Goal: Transaction & Acquisition: Book appointment/travel/reservation

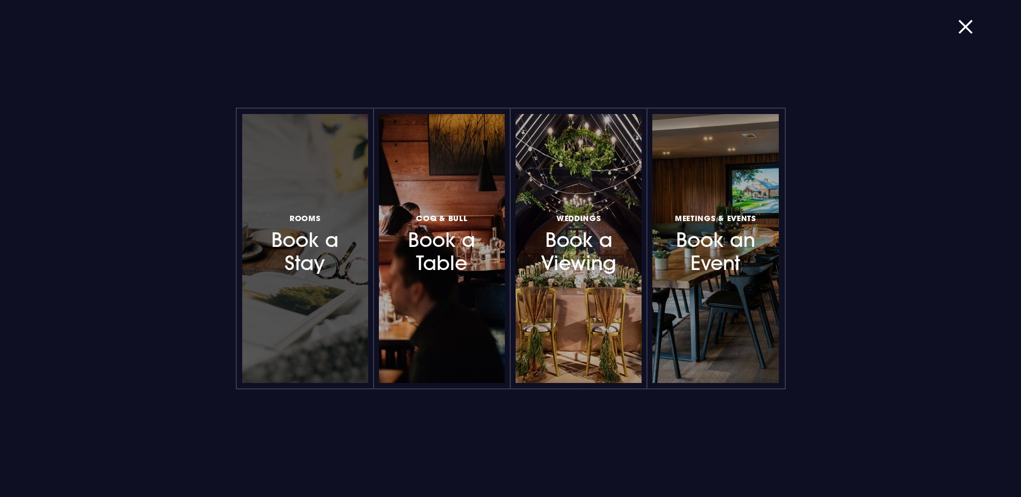
click at [324, 309] on div at bounding box center [305, 248] width 126 height 269
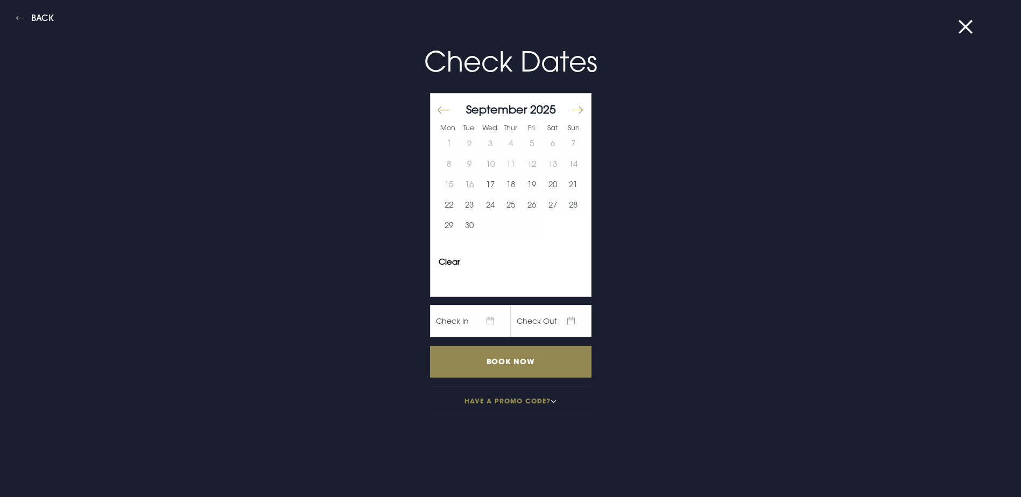
click at [570, 112] on button "Move forward to switch to the next month." at bounding box center [576, 110] width 13 height 23
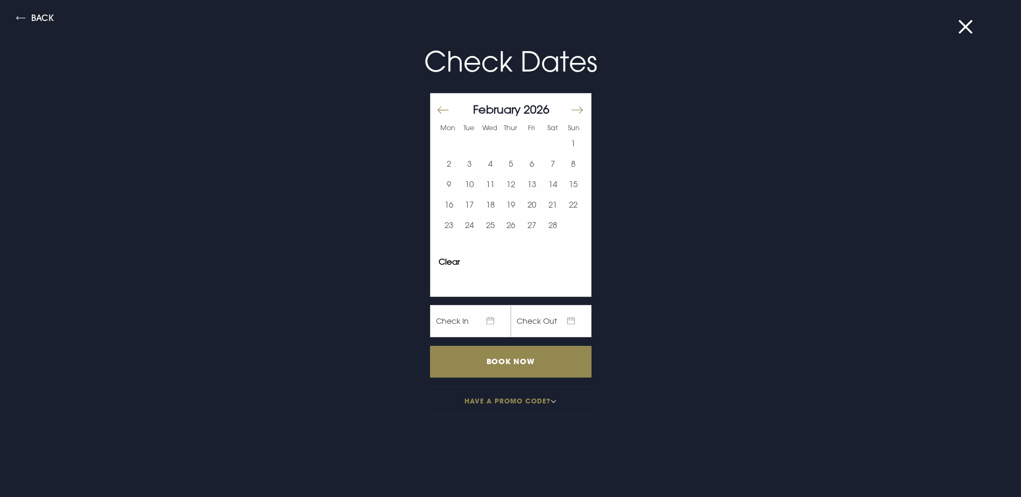
click at [570, 112] on button "Move forward to switch to the next month." at bounding box center [576, 110] width 13 height 23
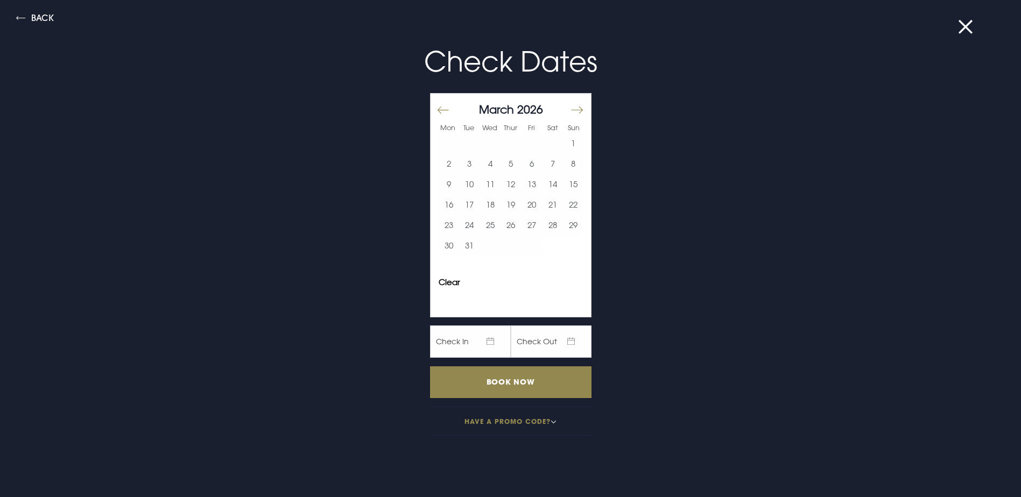
click at [437, 112] on button "Move backward to switch to the previous month." at bounding box center [443, 110] width 13 height 23
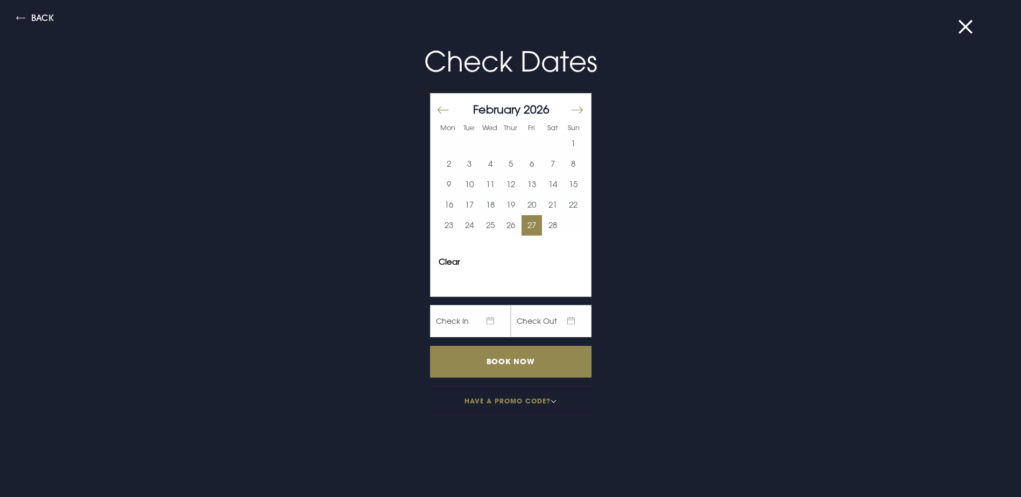
click at [527, 227] on button "27" at bounding box center [532, 225] width 21 height 20
click at [562, 359] on input "Book Now" at bounding box center [510, 362] width 161 height 32
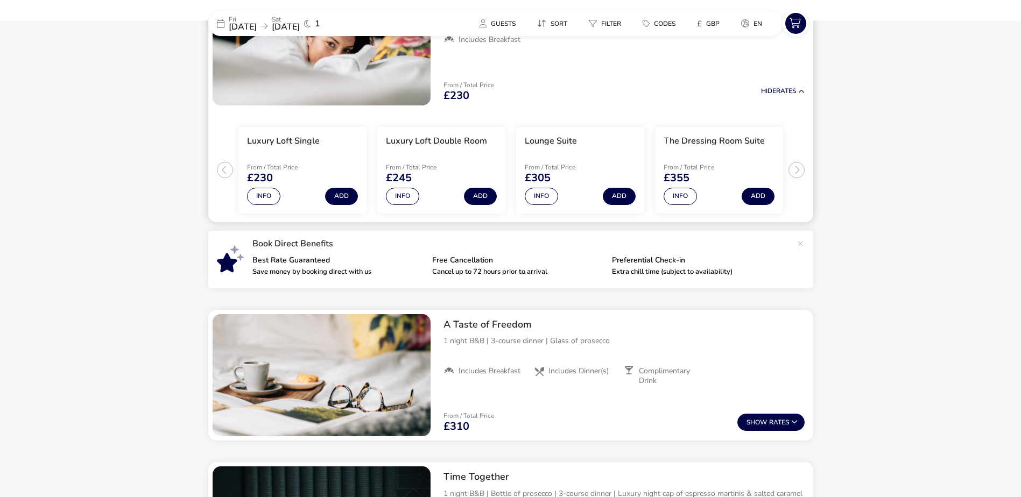
scroll to position [90, 0]
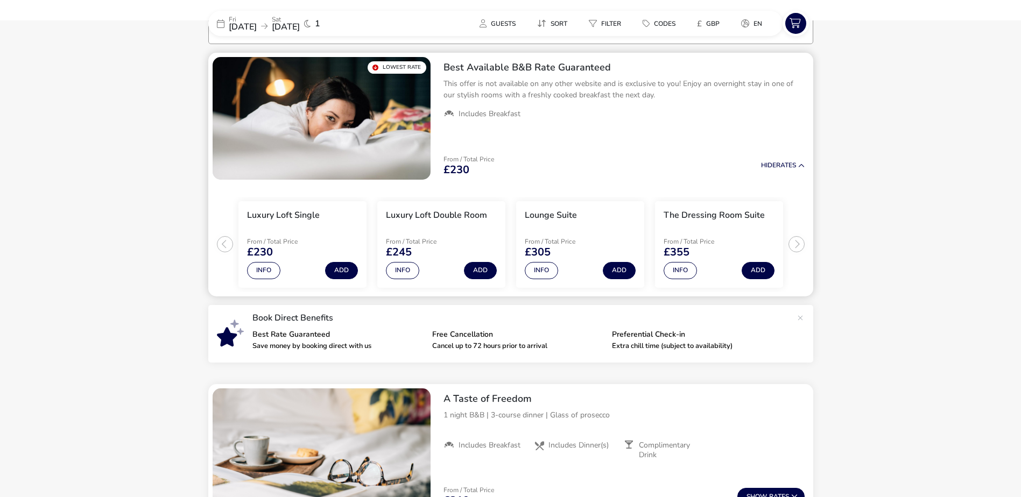
click at [797, 245] on ul "Luxury Loft Single From / Total Price £230 Info Add Luxury Loft Double Room Fro…" at bounding box center [510, 240] width 605 height 112
click at [797, 313] on button at bounding box center [801, 318] width 22 height 22
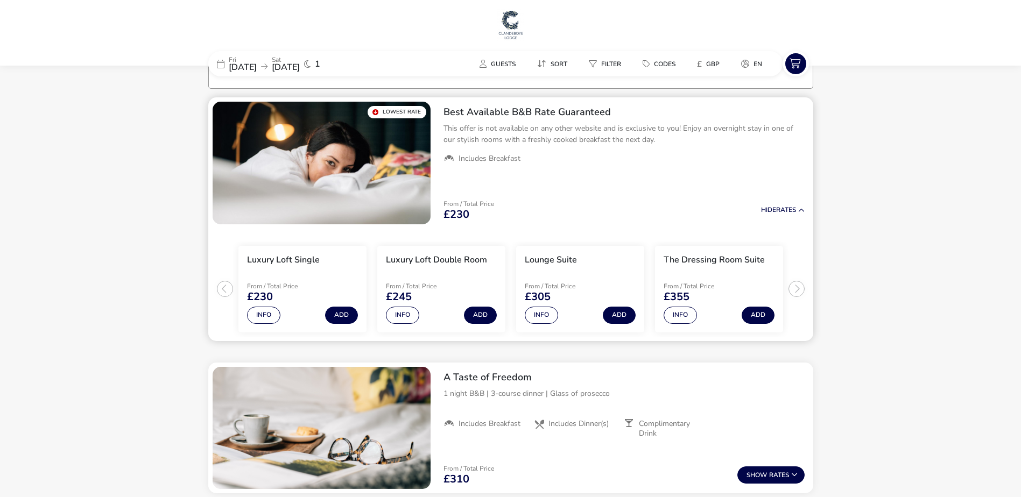
scroll to position [0, 0]
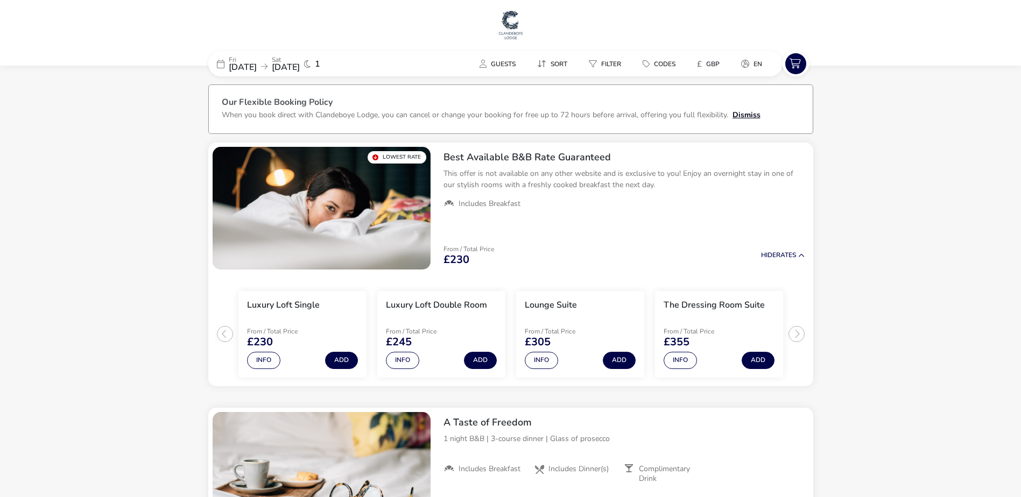
click at [747, 119] on button "Dismiss" at bounding box center [747, 114] width 28 height 11
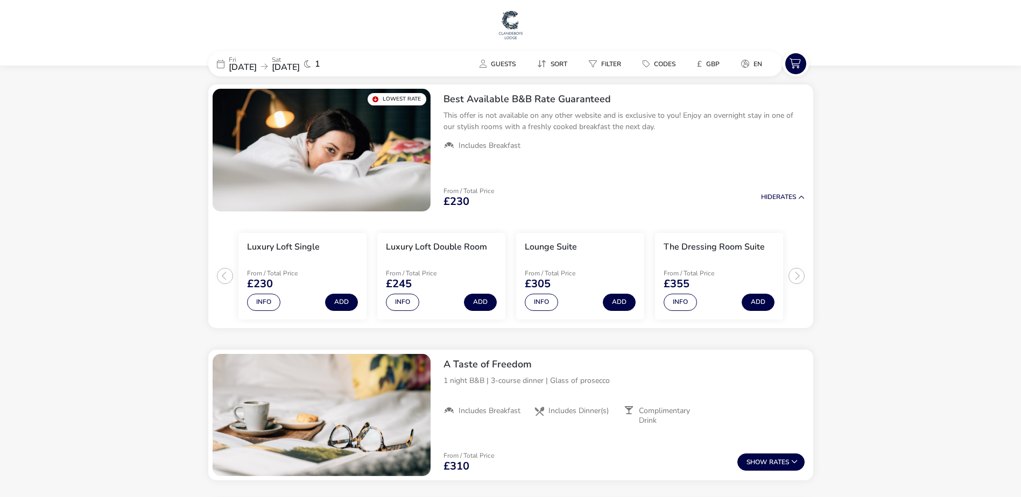
click at [524, 34] on img at bounding box center [510, 25] width 27 height 32
